Goal: Task Accomplishment & Management: Complete application form

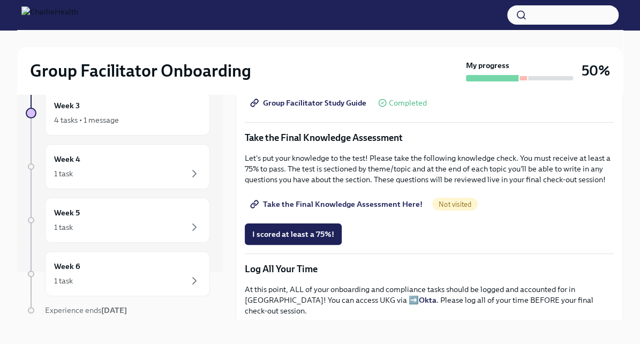
scroll to position [516, 0]
click at [319, 209] on span "Take the Final Knowledge Assessment Here!" at bounding box center [337, 203] width 170 height 11
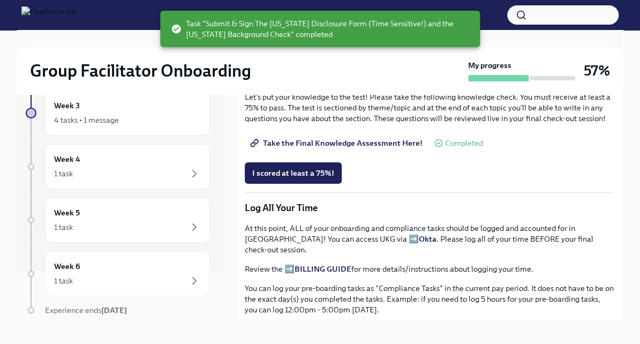
scroll to position [571, 0]
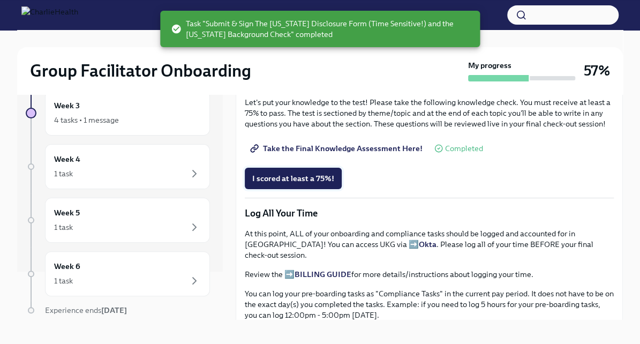
click at [319, 184] on span "I scored at least a 75%!" at bounding box center [293, 178] width 82 height 11
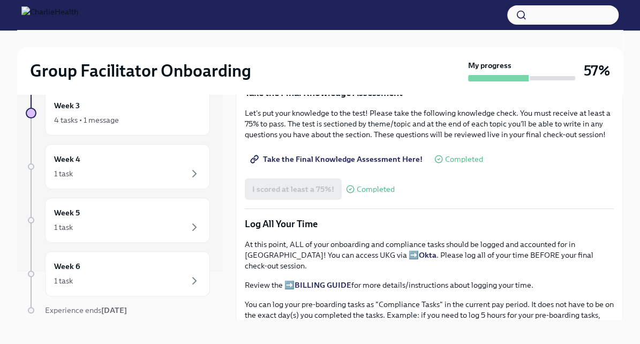
scroll to position [897, 0]
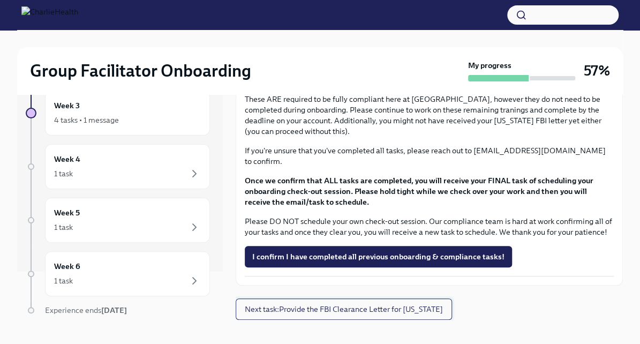
click at [338, 307] on span "Next task : Provide the FBI Clearance Letter for [US_STATE]" at bounding box center [344, 309] width 198 height 11
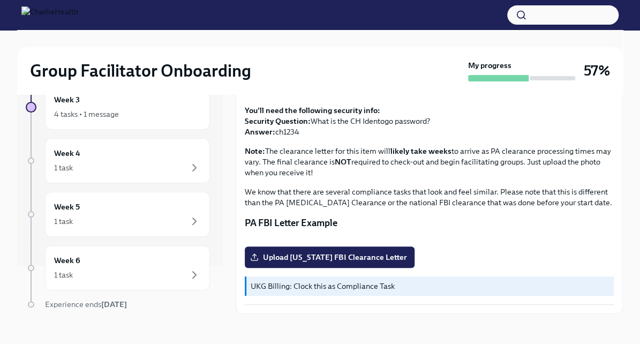
scroll to position [223, 0]
click at [312, 253] on span "Upload [US_STATE] FBI Clearance Letter" at bounding box center [329, 257] width 155 height 11
click at [0, 0] on input "Upload [US_STATE] FBI Clearance Letter" at bounding box center [0, 0] width 0 height 0
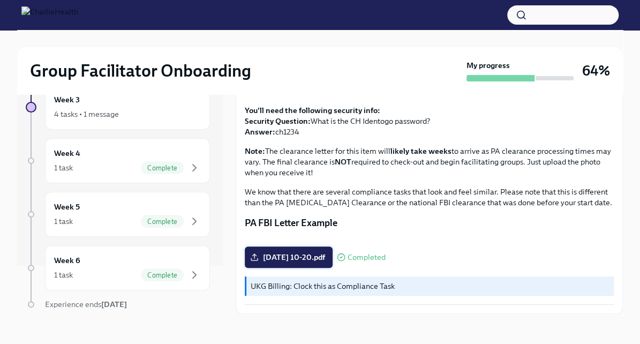
click at [316, 257] on span "[DATE] 10-20.pdf" at bounding box center [288, 257] width 73 height 11
click at [0, 0] on input "[DATE] 10-20.pdf" at bounding box center [0, 0] width 0 height 0
drag, startPoint x: 307, startPoint y: 261, endPoint x: 383, endPoint y: 281, distance: 78.9
click at [383, 281] on div "UKG Billing: Clock this as Compliance Task" at bounding box center [429, 285] width 369 height 19
click at [147, 279] on div "Week 6 1 task Complete" at bounding box center [127, 267] width 165 height 45
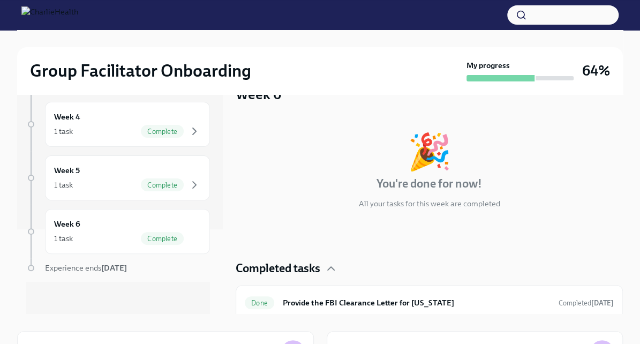
scroll to position [14, 0]
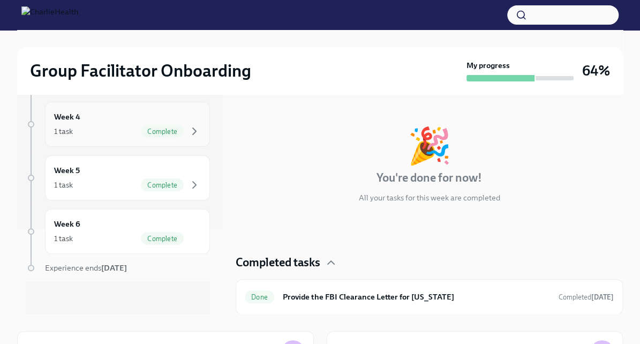
click at [159, 113] on div "Week 4 1 task Complete" at bounding box center [127, 124] width 147 height 27
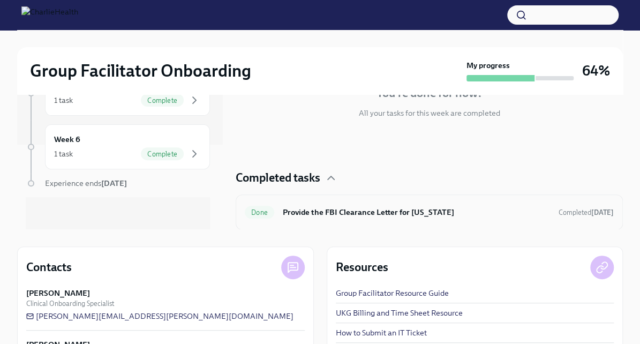
scroll to position [116, 0]
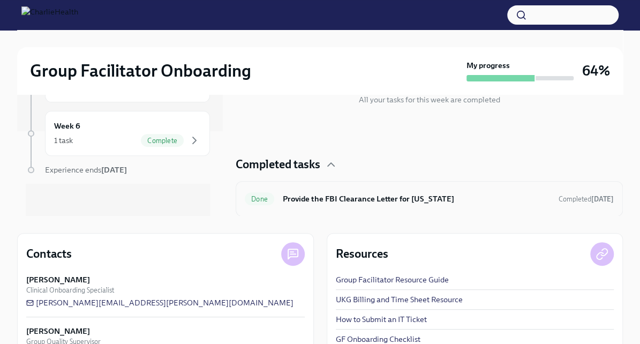
click at [405, 201] on h6 "Provide the FBI Clearance Letter for [US_STATE]" at bounding box center [416, 199] width 267 height 12
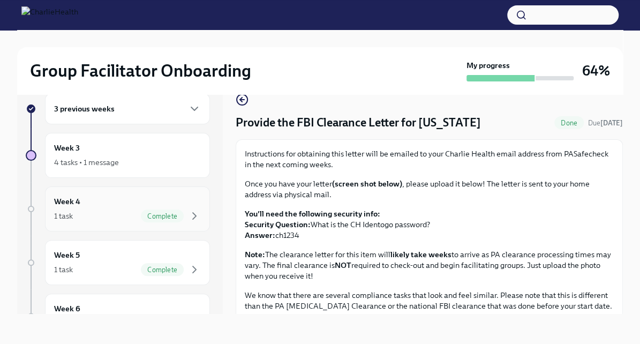
click at [102, 212] on div "1 task Complete" at bounding box center [127, 215] width 147 height 13
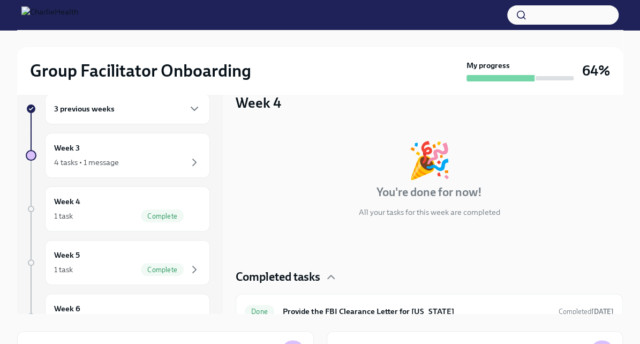
scroll to position [14, 0]
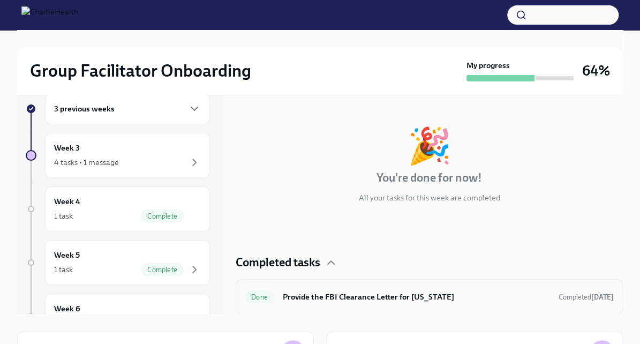
click at [343, 283] on div "Done Provide the FBI Clearance Letter for [US_STATE] Completed [DATE]" at bounding box center [429, 296] width 387 height 35
click at [348, 293] on h6 "Provide the FBI Clearance Letter for [US_STATE]" at bounding box center [416, 297] width 267 height 12
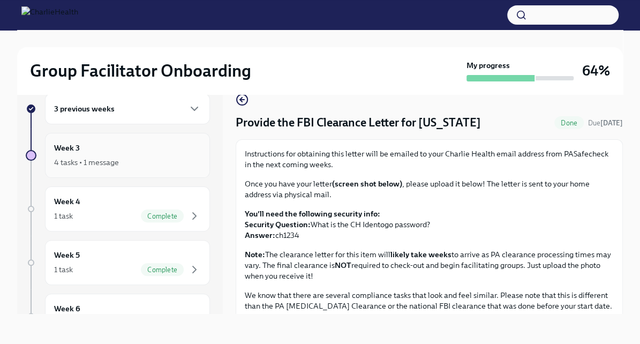
click at [154, 161] on div "4 tasks • 1 message" at bounding box center [127, 162] width 147 height 13
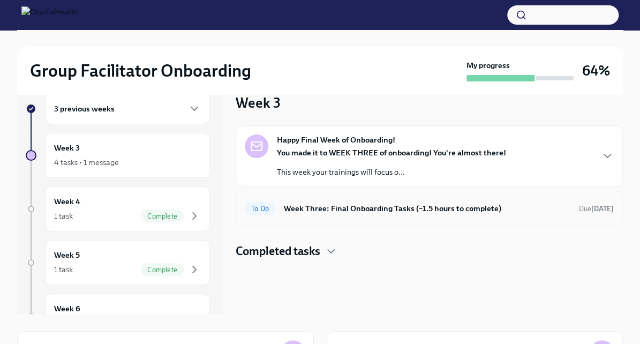
click at [373, 215] on div "To Do Week Three: Final Onboarding Tasks (~1.5 hours to complete) Due [DATE]" at bounding box center [429, 208] width 369 height 17
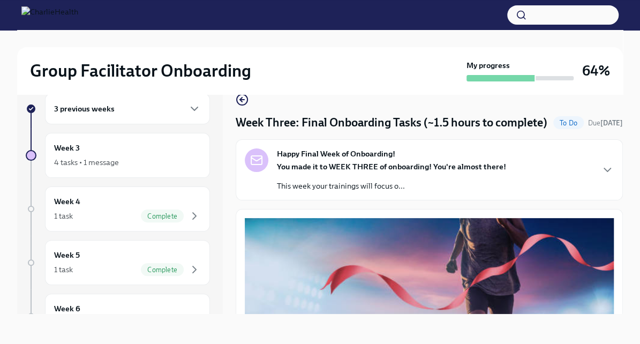
click at [451, 191] on div "You made it to WEEK THREE of onboarding! You're almost there! This week your tr…" at bounding box center [391, 176] width 229 height 30
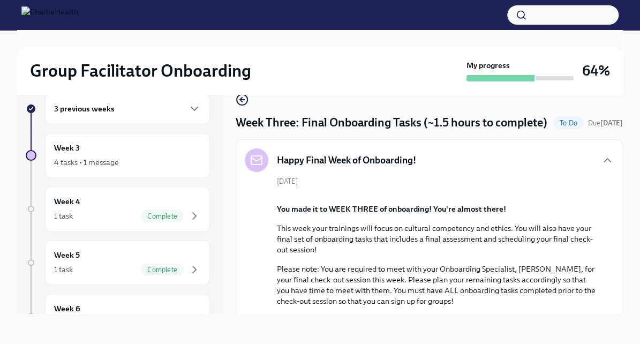
click at [451, 192] on div "[DATE] You made it to WEEK THREE of onboarding! You're almost there! This week …" at bounding box center [429, 296] width 369 height 241
click at [601, 166] on icon "button" at bounding box center [607, 160] width 13 height 13
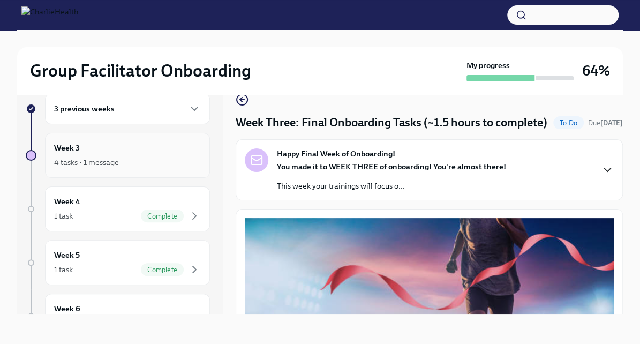
click at [92, 163] on div "4 tasks • 1 message" at bounding box center [86, 162] width 65 height 11
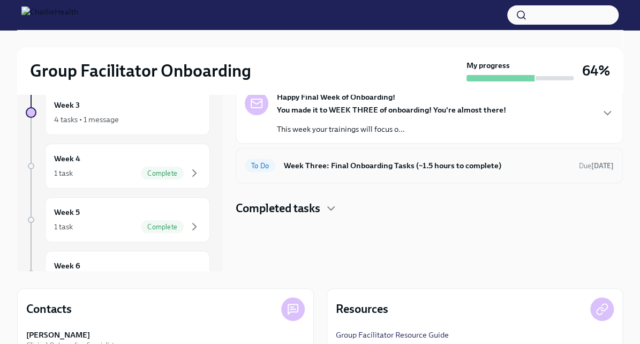
scroll to position [153, 0]
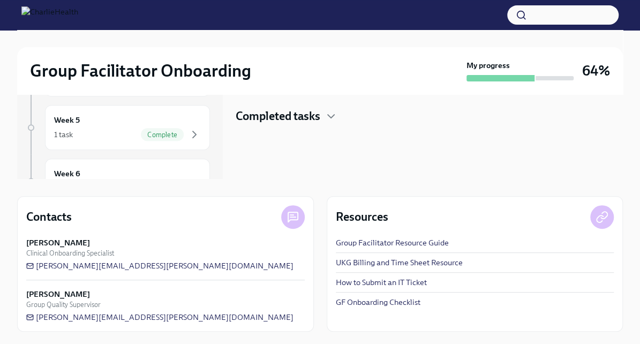
click at [314, 111] on h4 "Completed tasks" at bounding box center [278, 116] width 85 height 16
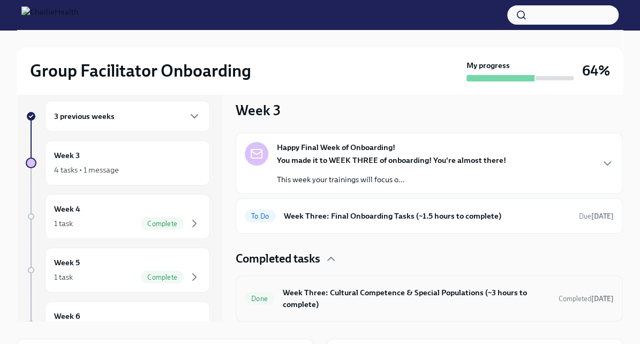
scroll to position [0, 0]
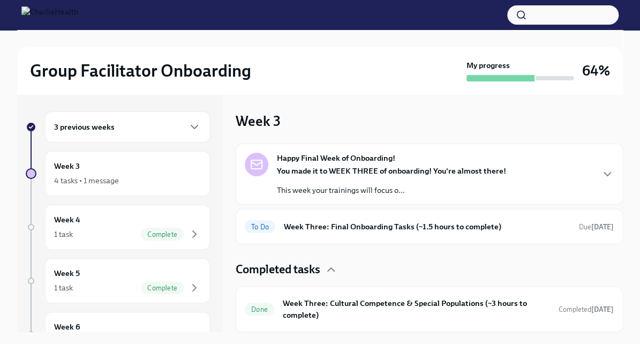
click at [125, 123] on div "3 previous weeks" at bounding box center [127, 126] width 147 height 13
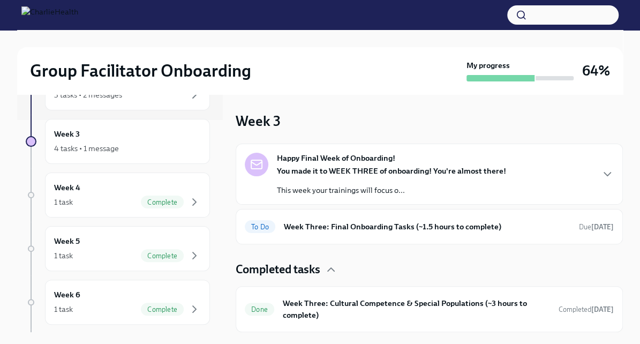
scroll to position [212, 0]
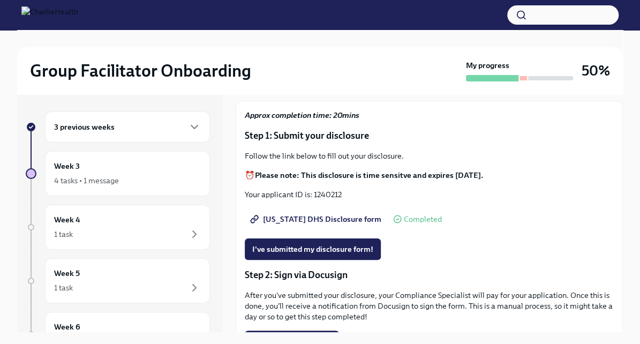
scroll to position [75, 0]
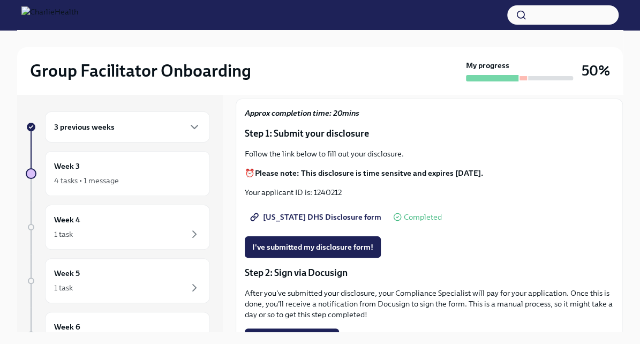
click at [340, 222] on span "[US_STATE] DHS Disclosure form" at bounding box center [316, 216] width 129 height 11
click at [316, 252] on span "I've submitted my disclosure form!" at bounding box center [312, 246] width 121 height 11
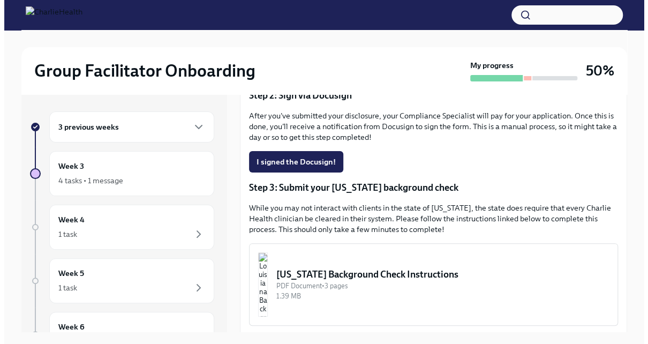
scroll to position [253, 0]
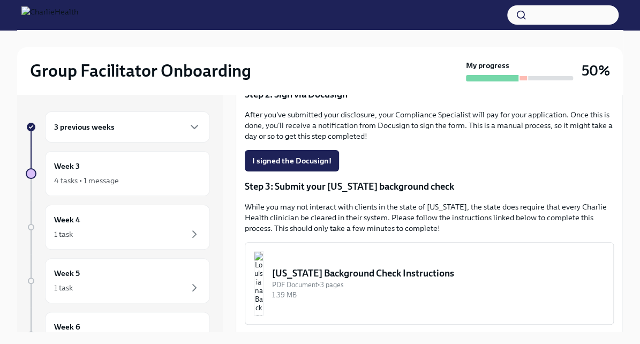
click at [404, 279] on div "Louisiana Background Check Instructions" at bounding box center [438, 273] width 332 height 13
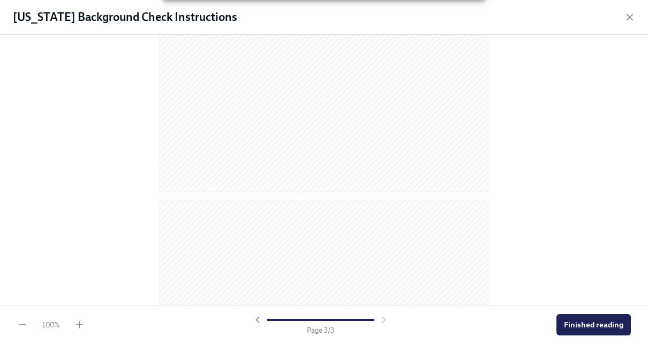
scroll to position [0, 0]
